Goal: Task Accomplishment & Management: Manage account settings

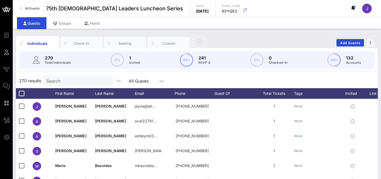
click at [27, 11] on link "All Events" at bounding box center [30, 8] width 26 height 8
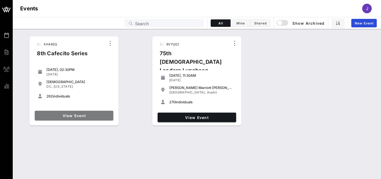
click at [74, 115] on span "View Event" at bounding box center [74, 115] width 74 height 5
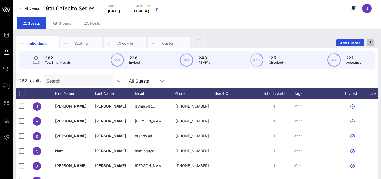
click at [369, 43] on span "button" at bounding box center [370, 43] width 6 height 4
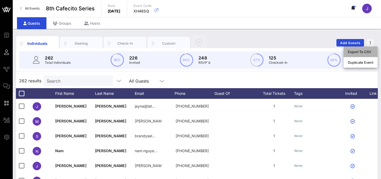
click at [359, 53] on div "Export To CSV" at bounding box center [359, 52] width 25 height 4
